Goal: Find specific page/section: Find specific page/section

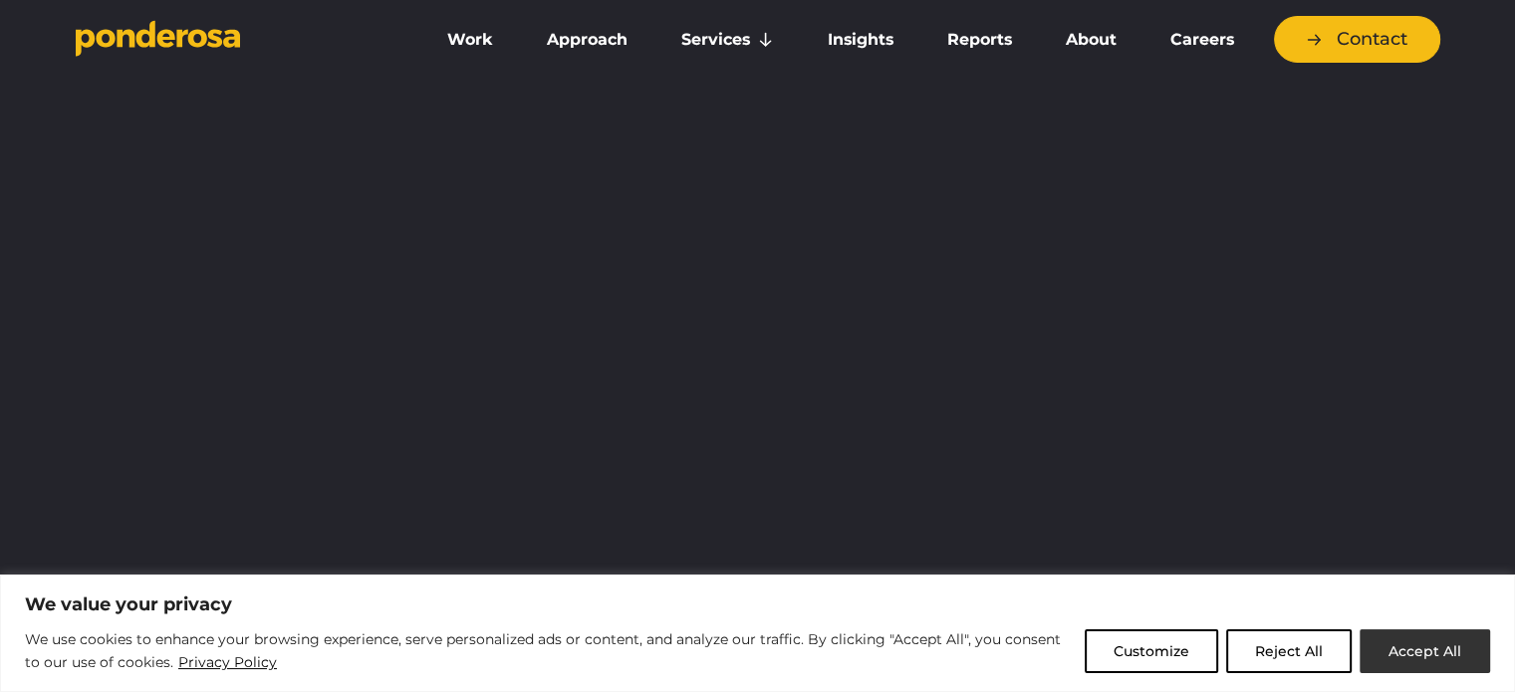
drag, startPoint x: 1444, startPoint y: 648, endPoint x: 1174, endPoint y: 47, distance: 659.3
click at [1445, 648] on button "Accept All" at bounding box center [1424, 651] width 130 height 44
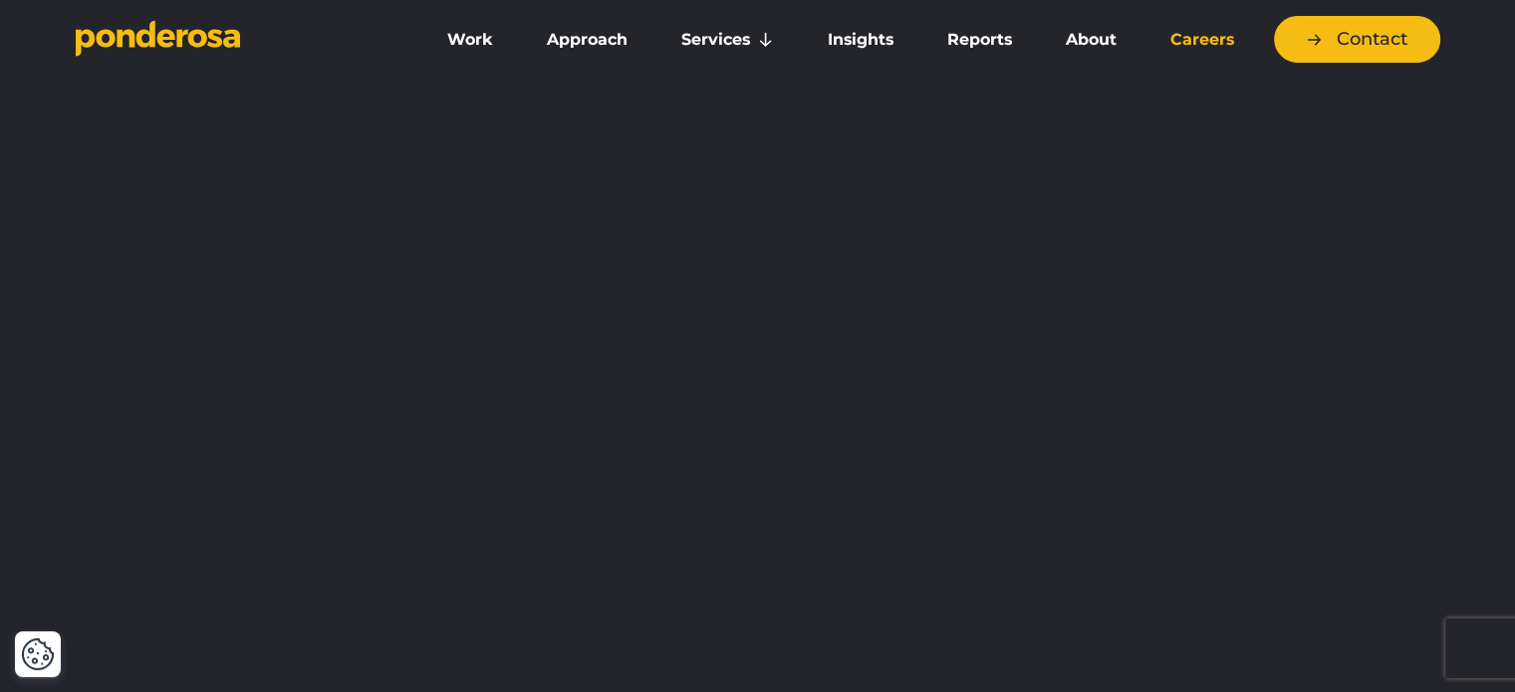
click at [1175, 47] on link "Careers" at bounding box center [1202, 40] width 110 height 42
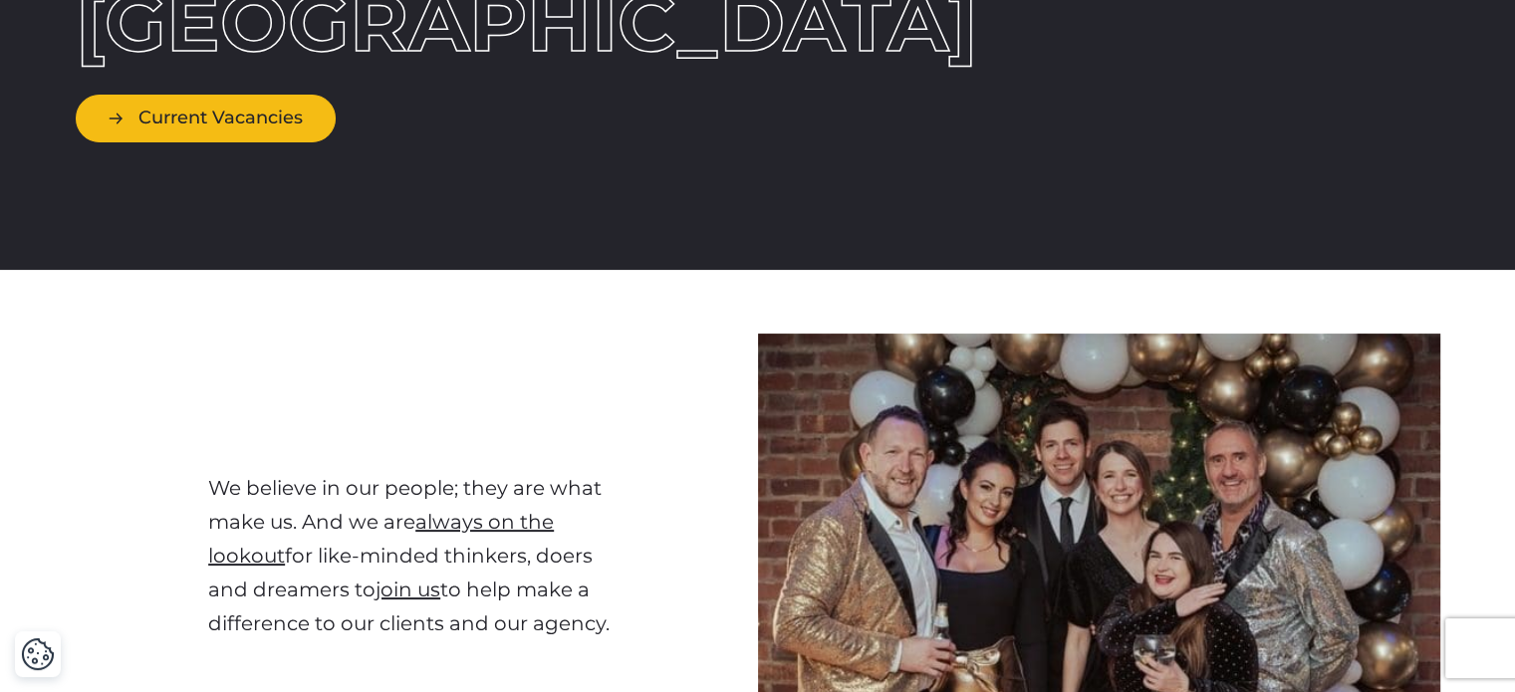
scroll to position [199, 0]
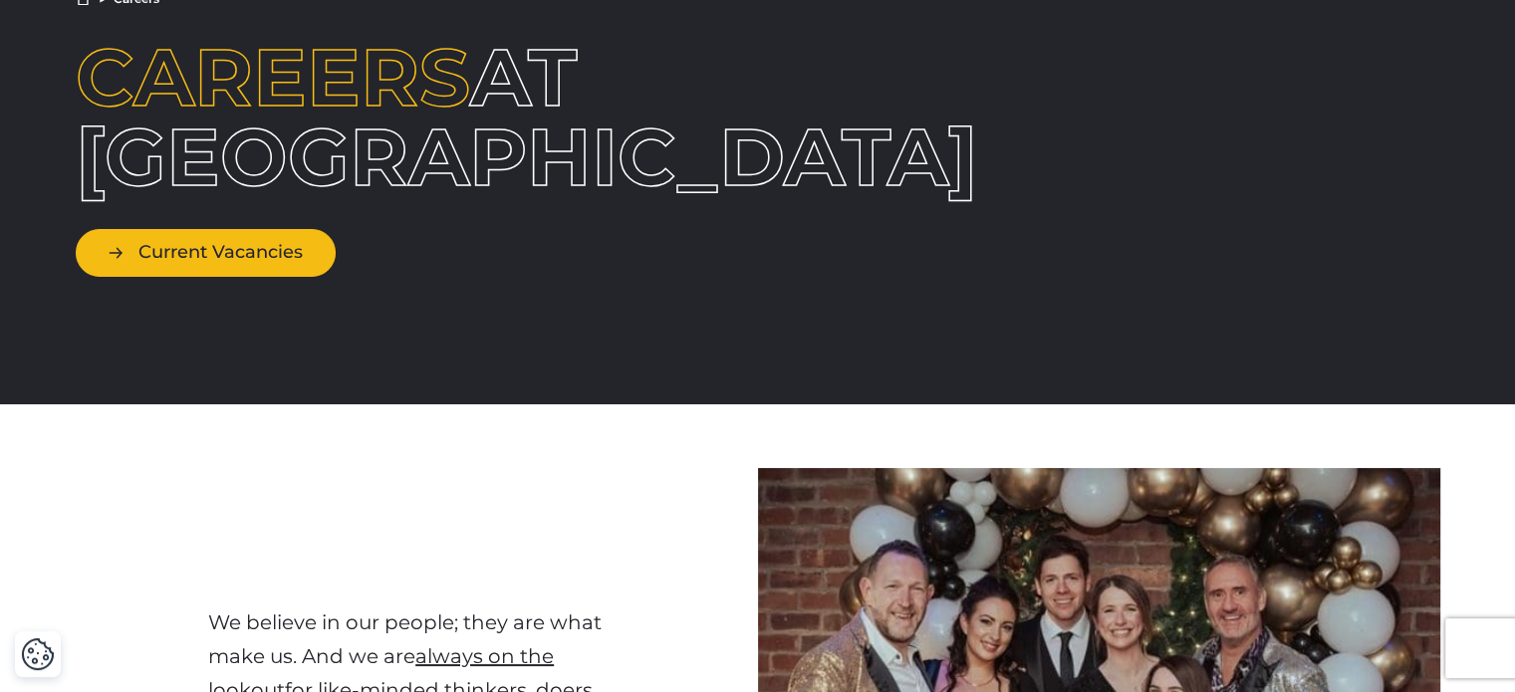
click at [186, 246] on link "Current Vacancies" at bounding box center [206, 252] width 260 height 47
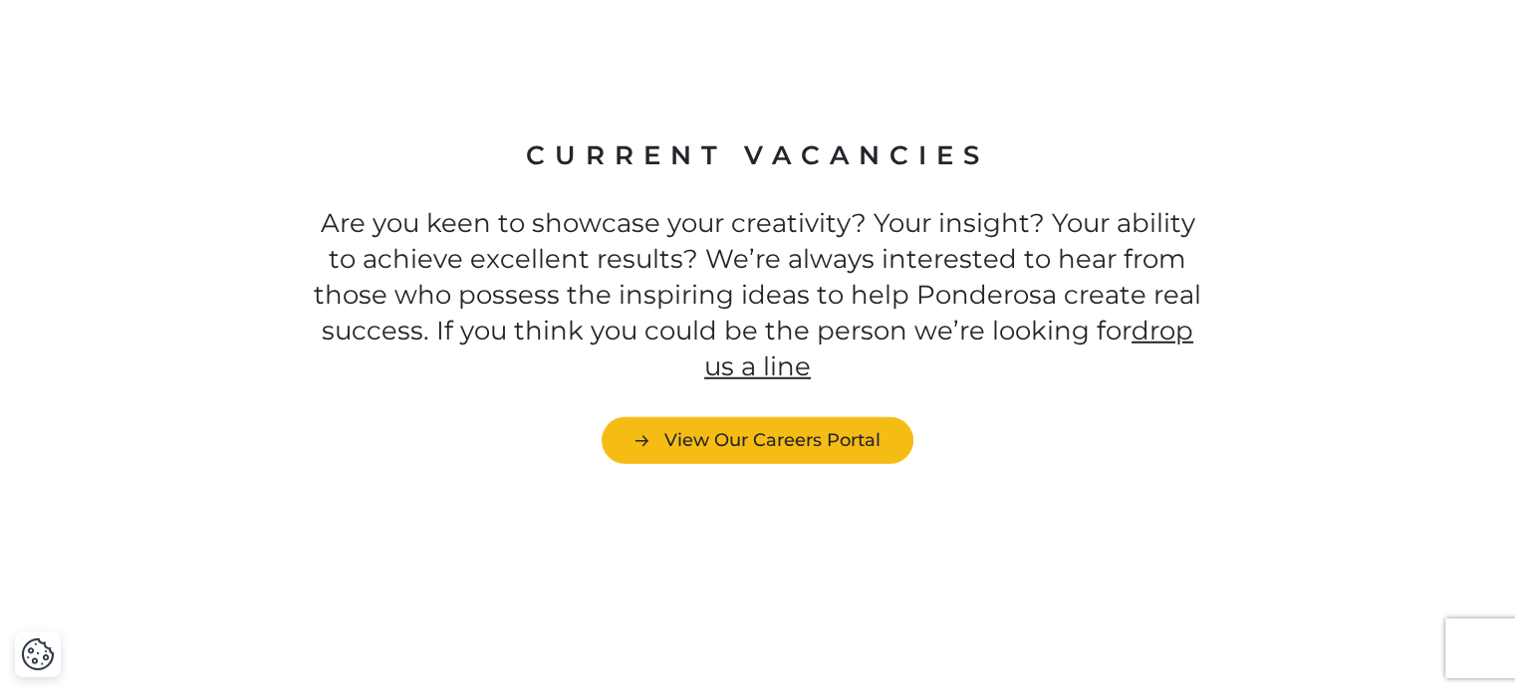
scroll to position [5473, 0]
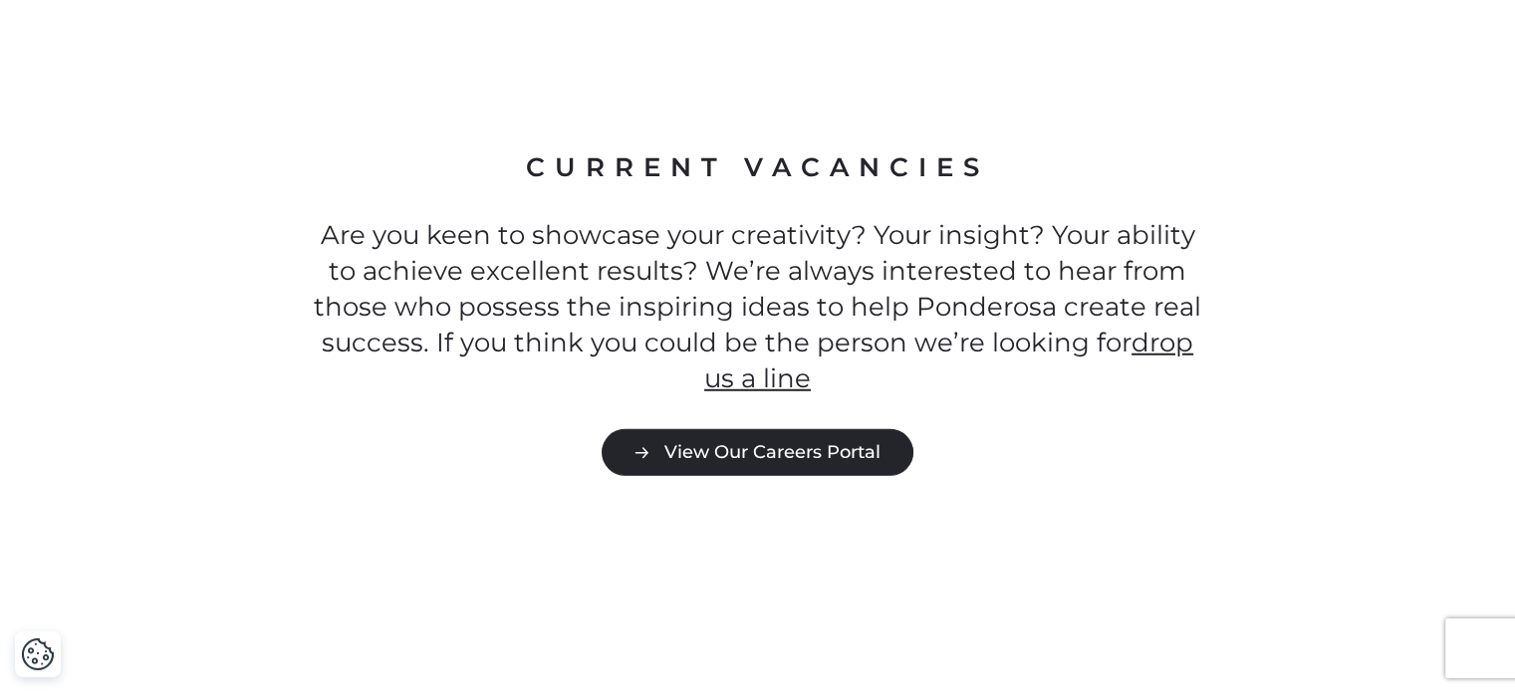
click at [729, 429] on link "View Our Careers Portal" at bounding box center [757, 452] width 312 height 47
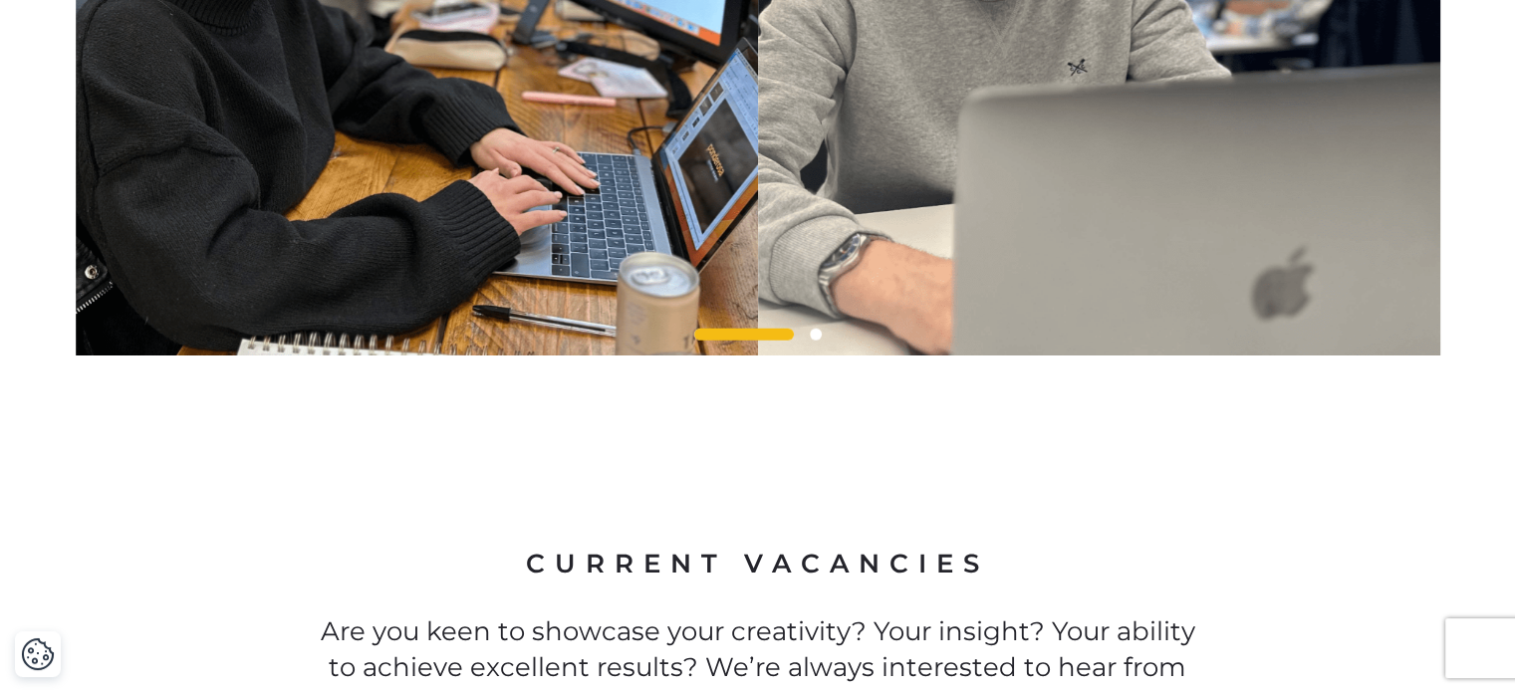
scroll to position [4876, 0]
